Goal: Information Seeking & Learning: Learn about a topic

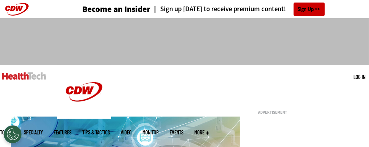
drag, startPoint x: 0, startPoint y: 0, endPoint x: 155, endPoint y: 77, distance: 172.8
click at [110, 130] on link "Tips & Tactics" at bounding box center [96, 132] width 28 height 5
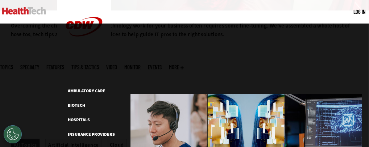
scroll to position [126, 0]
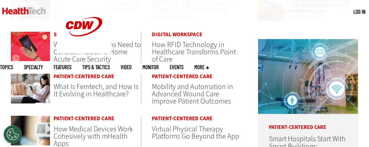
scroll to position [423, 0]
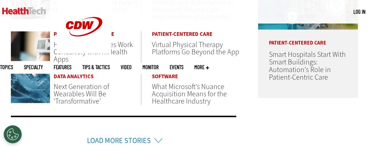
click at [73, 34] on link "Patient-Centered Care" at bounding box center [97, 34] width 87 height 5
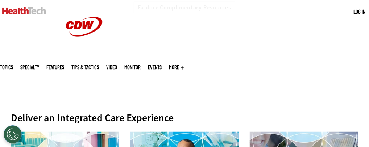
scroll to position [84, 0]
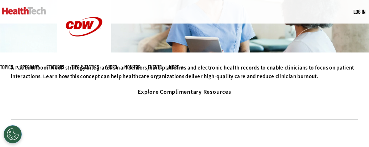
click at [134, 98] on link "Explore Complimentary Resources" at bounding box center [184, 92] width 101 height 12
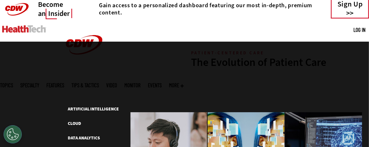
click at [99, 83] on link "Tips & Tactics" at bounding box center [85, 85] width 28 height 5
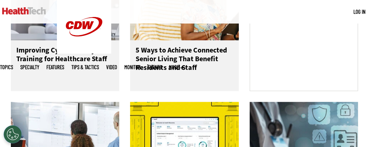
scroll to position [423, 0]
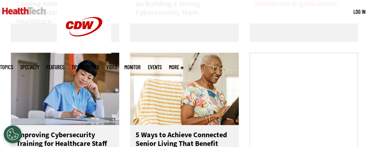
click at [294, 26] on h3 "6 AI Security Guidelines for Healthcare Organizations" at bounding box center [303, 8] width 97 height 35
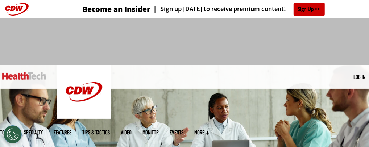
click at [110, 130] on link "Tips & Tactics" at bounding box center [96, 132] width 28 height 5
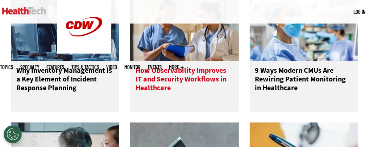
scroll to position [846, 0]
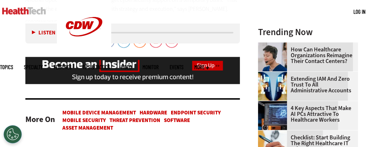
scroll to position [930, 0]
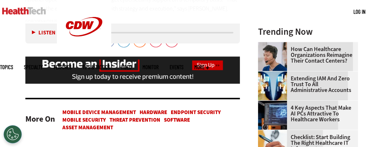
click at [106, 116] on link "Mobile Device Management" at bounding box center [99, 112] width 74 height 7
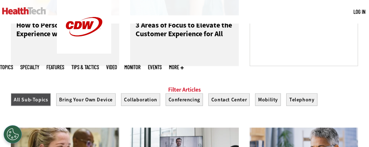
scroll to position [507, 0]
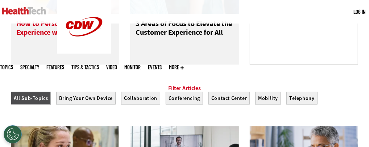
click at [49, 49] on h3 "How to Personalize Customer Experience with Data and AI" at bounding box center [64, 34] width 97 height 29
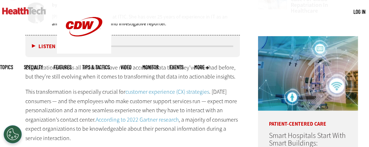
scroll to position [423, 0]
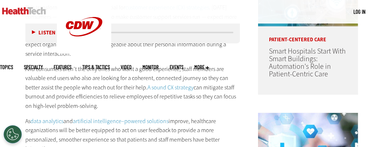
click at [168, 86] on link "A sound CX strategy" at bounding box center [171, 88] width 46 height 8
